Goal: Answer question/provide support: Share knowledge or assist other users

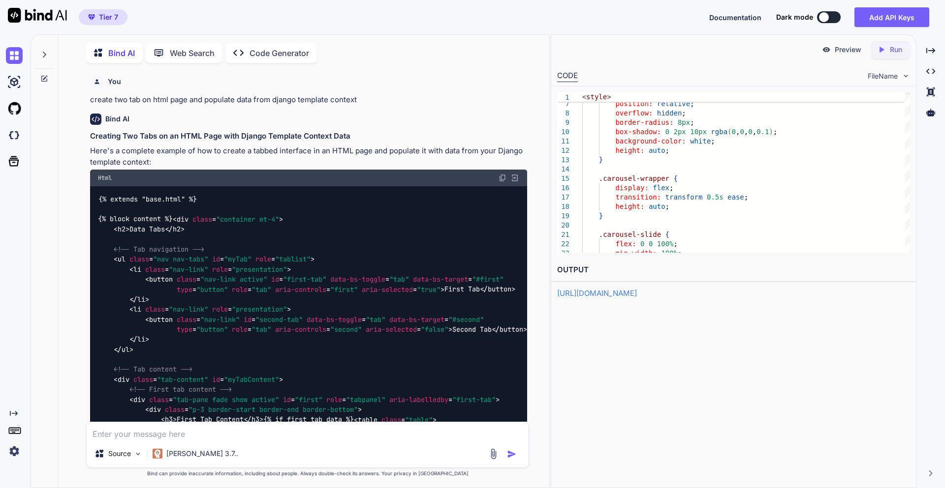
scroll to position [35345, 0]
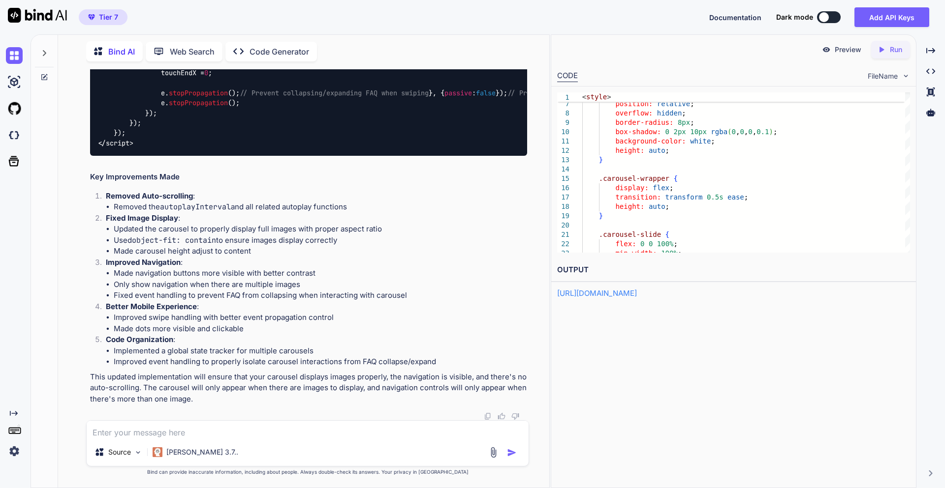
click at [139, 436] on textarea at bounding box center [308, 430] width 442 height 18
type textarea "In the above carousel. can we add event to zoom pic on click on image"
click at [514, 455] on img "button" at bounding box center [512, 453] width 10 height 10
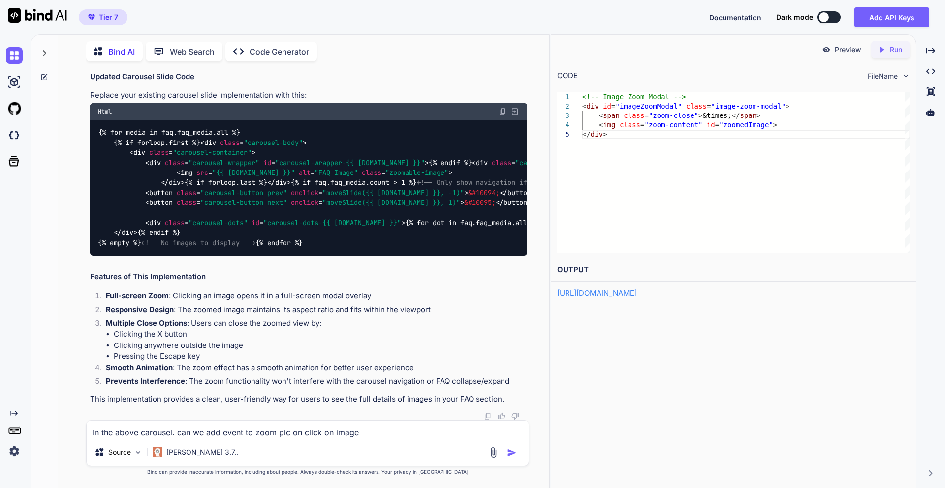
scroll to position [35809, 0]
drag, startPoint x: 126, startPoint y: 246, endPoint x: 94, endPoint y: 204, distance: 53.0
copy code "<!-- Image Zoom Modal --> < div id = "imageZoomModal" class = "image-zoom-modal…"
click at [883, 48] on icon "Created with Pixso." at bounding box center [881, 49] width 9 height 9
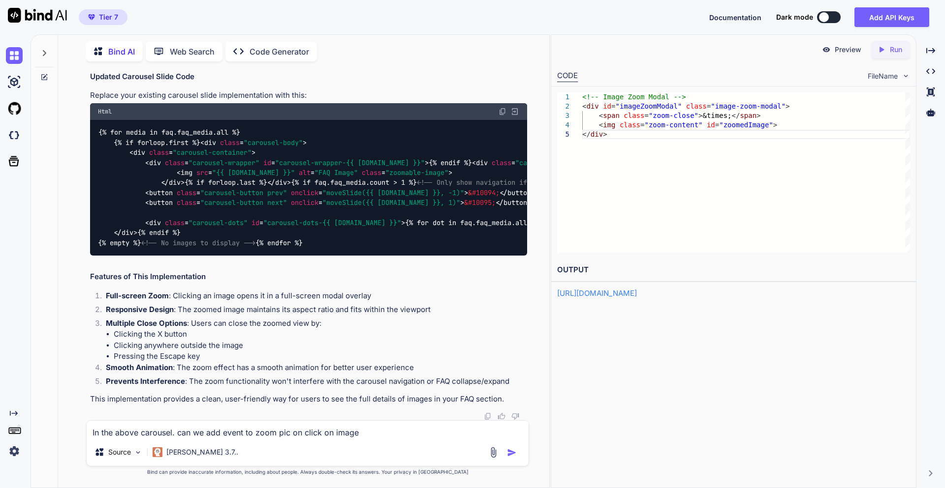
click at [637, 296] on link "[URL][DOMAIN_NAME]" at bounding box center [597, 293] width 80 height 9
drag, startPoint x: 124, startPoint y: 133, endPoint x: 97, endPoint y: 86, distance: 54.4
copy code "<!-- Image Zoom Modal --> < div id = "imageZoomModal" class = "image-zoom-modal…"
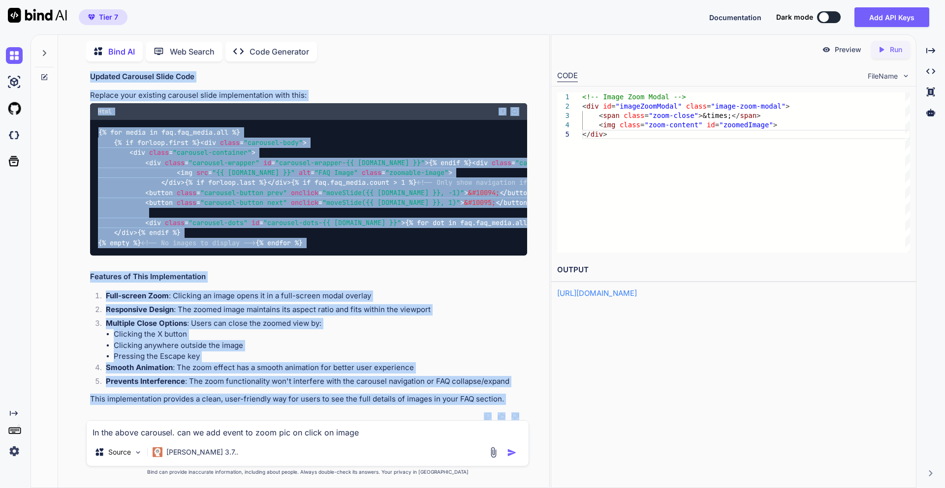
scroll to position [36558, 0]
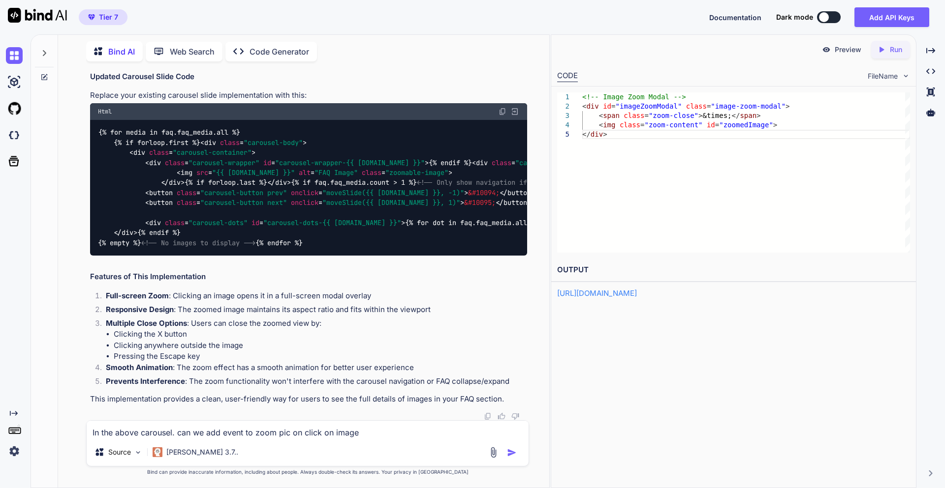
drag, startPoint x: 99, startPoint y: 130, endPoint x: 253, endPoint y: 118, distance: 154.0
copy code "/* Image Zoom Modal */ .image-zoom-modal { display : none; position : fixed; z-…"
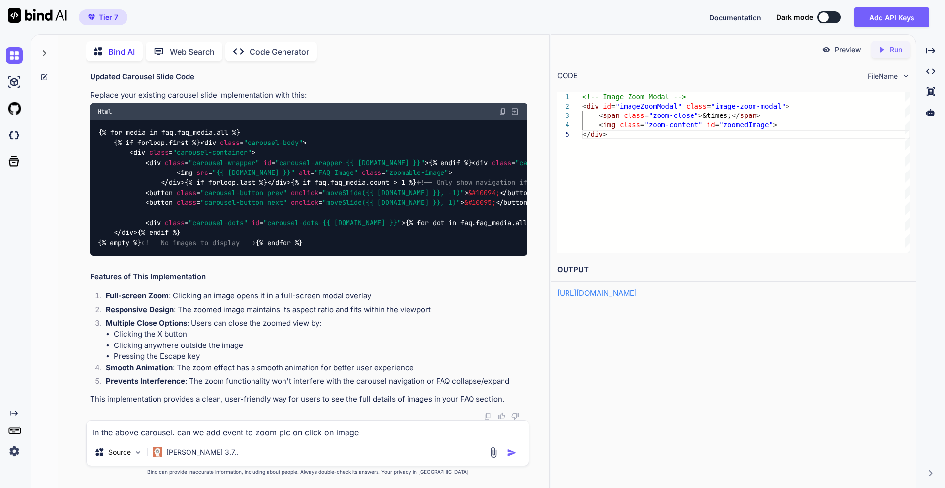
scroll to position [35790, 0]
drag, startPoint x: 128, startPoint y: 267, endPoint x: 85, endPoint y: 227, distance: 58.8
click at [85, 227] on div "You create two tab on html page and populate data from django template context …" at bounding box center [307, 278] width 483 height 419
copy code "<!-- Image Zoom Modal --> < div id = "imageZoomModal" class = "image-zoom-modal…"
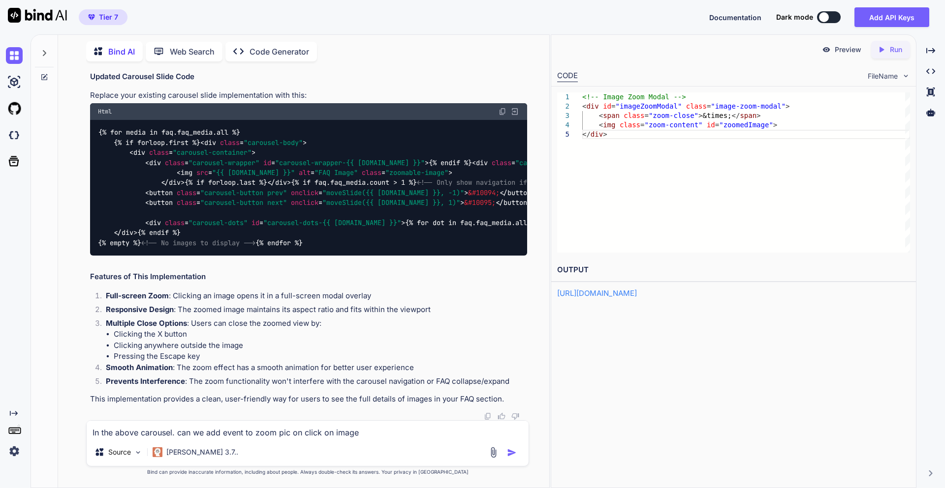
drag, startPoint x: 148, startPoint y: 238, endPoint x: 203, endPoint y: 240, distance: 54.7
copy span "carousel-slide"
drag, startPoint x: 294, startPoint y: 248, endPoint x: 382, endPoint y: 252, distance: 88.1
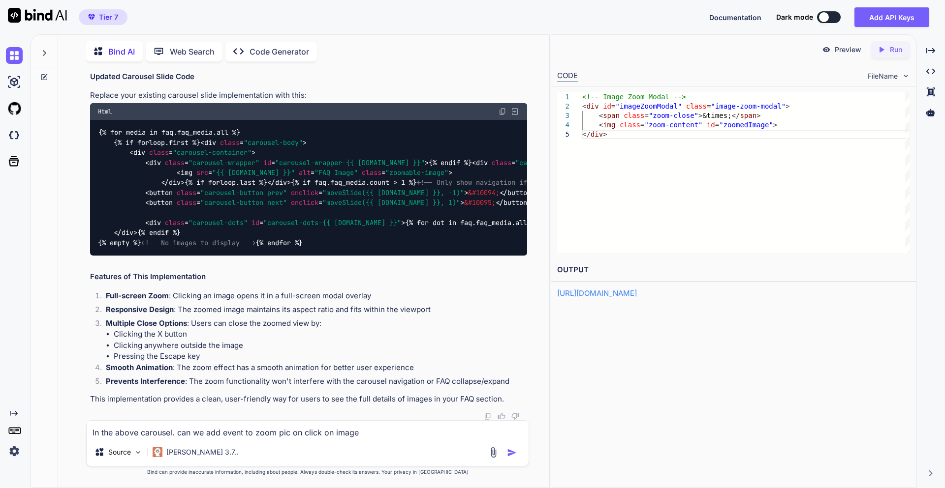
copy span "class = "zoomable-image""
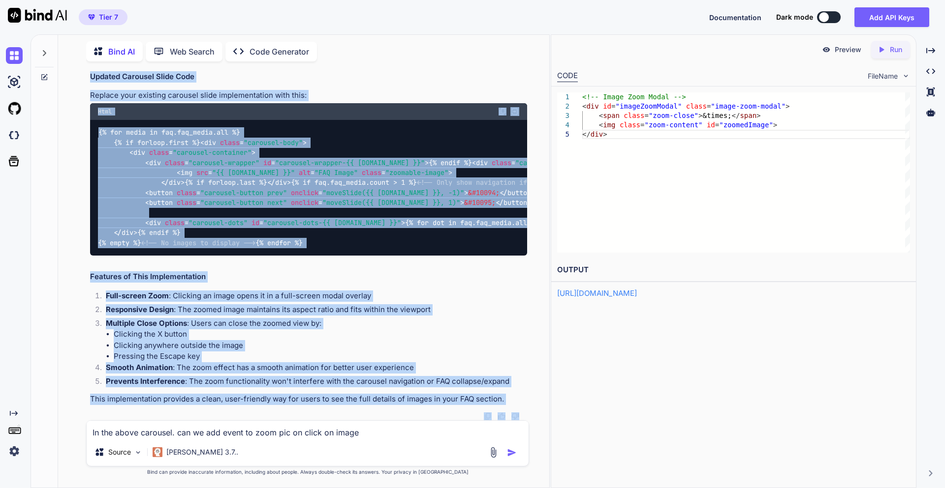
scroll to position [36941, 0]
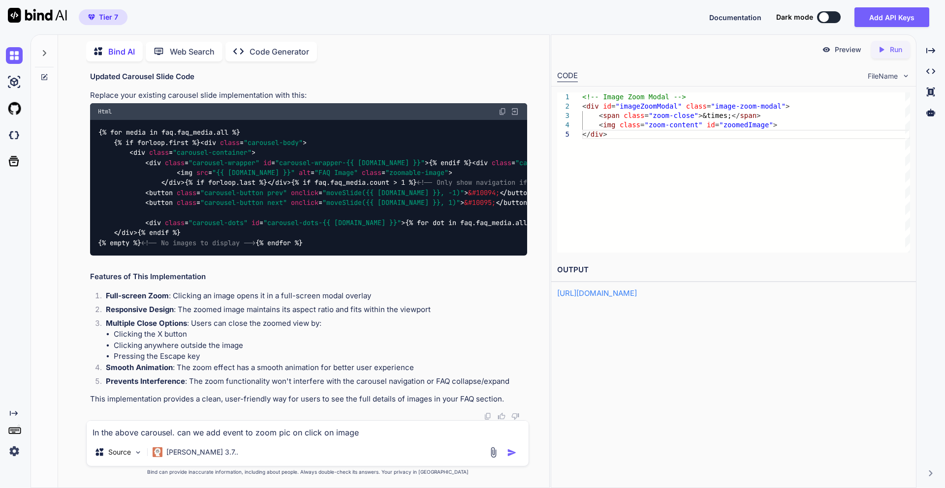
drag, startPoint x: 101, startPoint y: 143, endPoint x: 213, endPoint y: 216, distance: 133.8
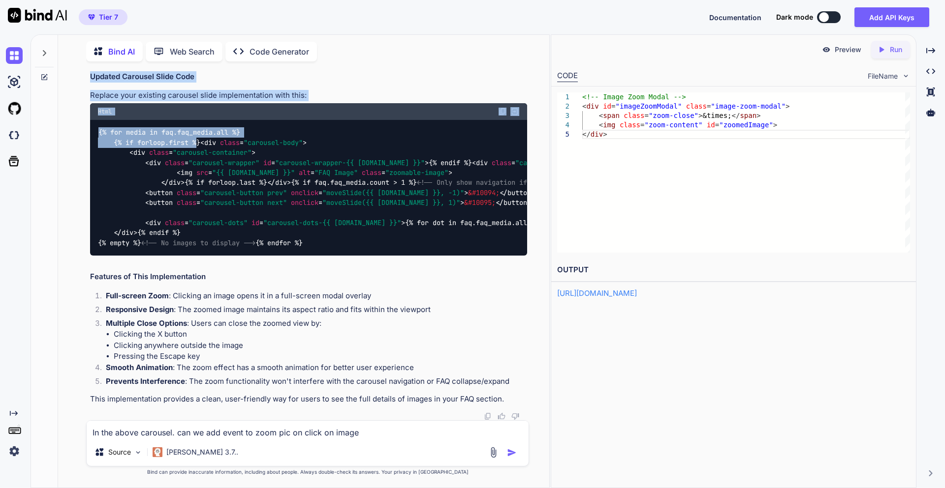
scroll to position [36875, 0]
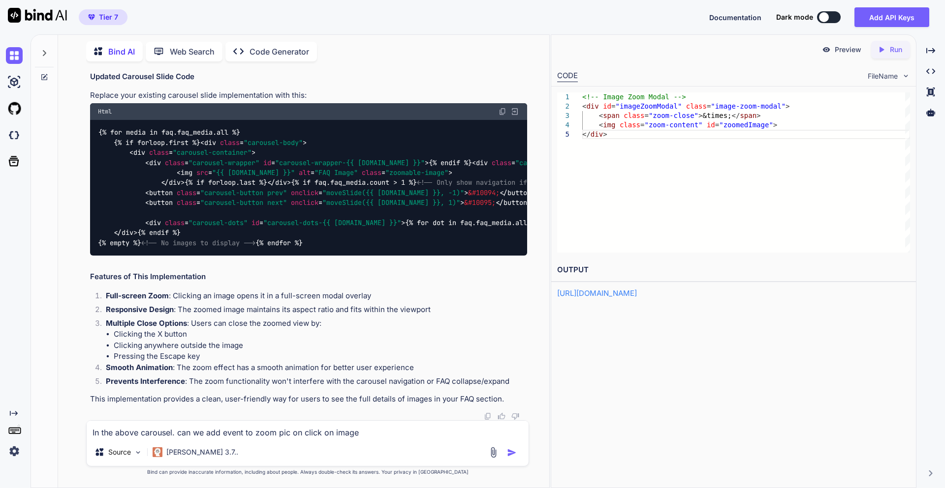
drag, startPoint x: 113, startPoint y: 195, endPoint x: 245, endPoint y: 278, distance: 155.9
copy code "// Lor ips dolor sitam conse = adipisci . eliTseddoeIuSm ( "tempoRincIdidu" ); …"
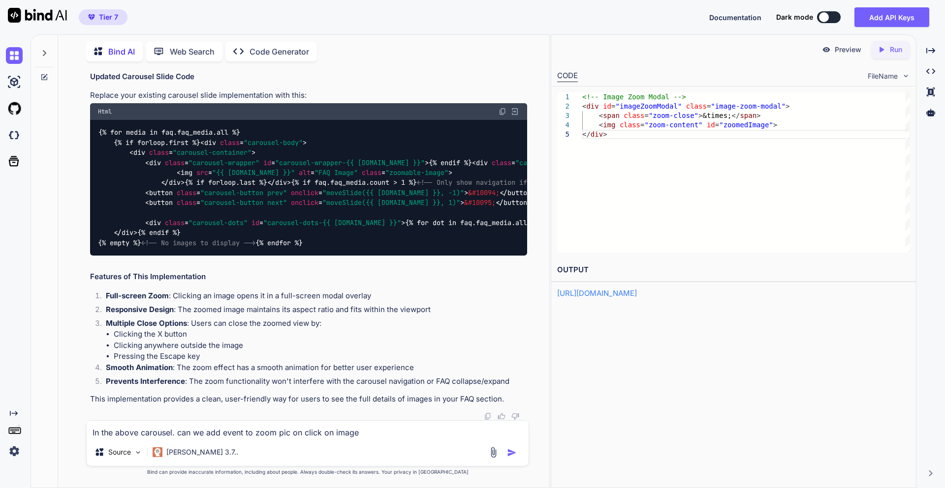
click at [296, 238] on div "{% for media in faq.faq_media.all %} {% if forloop.first %} < div class = "caro…" at bounding box center [308, 188] width 437 height 136
